Goal: Book appointment/travel/reservation

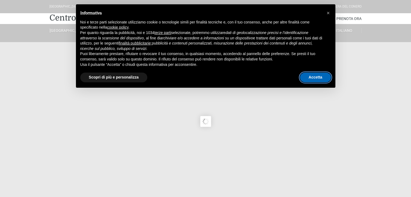
click at [321, 77] on button "Accetta" at bounding box center [315, 78] width 31 height 10
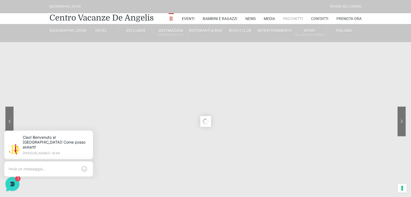
click at [294, 16] on link "Pacchetti" at bounding box center [293, 18] width 20 height 11
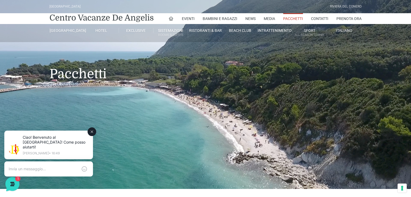
click at [56, 167] on textarea at bounding box center [43, 169] width 69 height 5
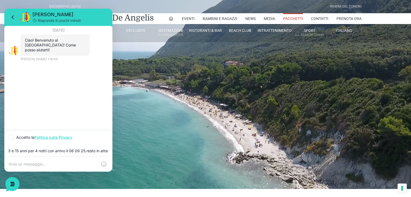
scroll to position [0, 132]
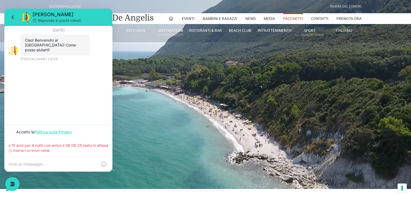
type input "vorrei avere un preventivo per un soggiorno per 2 adulti e 2 ragazzi di 18 e 15…"
click at [60, 152] on div "Inserisci un'email valida" at bounding box center [59, 150] width 100 height 5
click at [49, 150] on p "Inserisci un'email valida" at bounding box center [31, 150] width 37 height 5
click at [66, 165] on textarea at bounding box center [53, 164] width 89 height 5
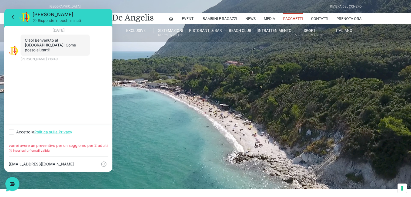
type textarea "moniaferri@libero.it"
click at [41, 145] on input "vorrei avere un preventivo per un soggiorno per 2 adulti e 2 ragazzi di 18 e 15…" at bounding box center [59, 146] width 100 height 4
click at [44, 154] on div "vorrei avere un preventivo per un soggiorno per 2 adulti e 2 ragazzi di 18 e 15…" at bounding box center [58, 147] width 108 height 17
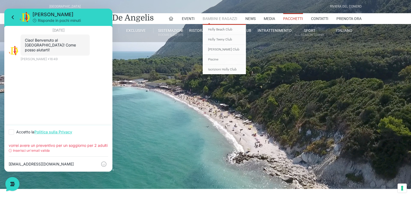
click at [225, 18] on link "Bambini e Ragazzi" at bounding box center [220, 18] width 35 height 11
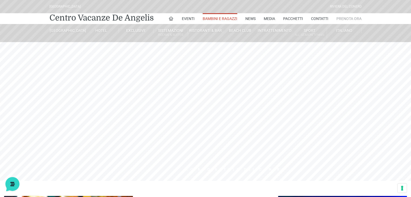
click at [345, 18] on link "Prenota Ora" at bounding box center [349, 18] width 25 height 11
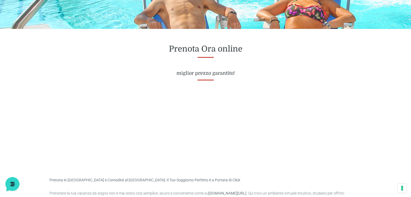
scroll to position [15, 0]
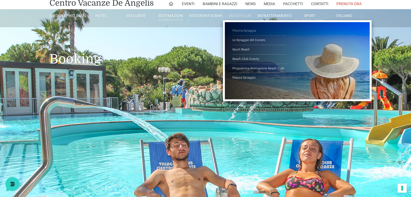
click at [244, 31] on link "Piscina Spiaggia" at bounding box center [260, 30] width 54 height 9
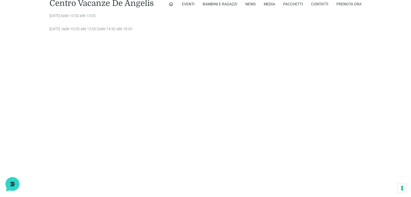
scroll to position [634, 0]
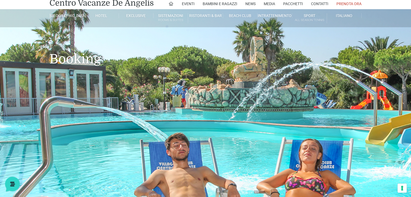
click at [9, 185] on icon at bounding box center [12, 184] width 14 height 14
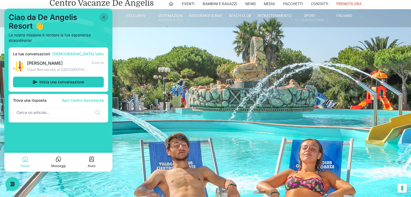
click at [57, 81] on span "Inizia una conversazione" at bounding box center [61, 82] width 45 height 4
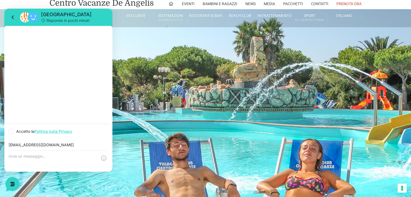
type input "moniaferri@libero.it"
click at [47, 161] on textarea at bounding box center [53, 161] width 89 height 15
type textarea "v"
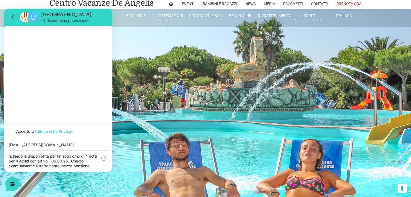
type textarea "richiedo la disponibilità per un soggiorno di 4 notti per 4 adulti con arrivo i…"
